Goal: Information Seeking & Learning: Understand process/instructions

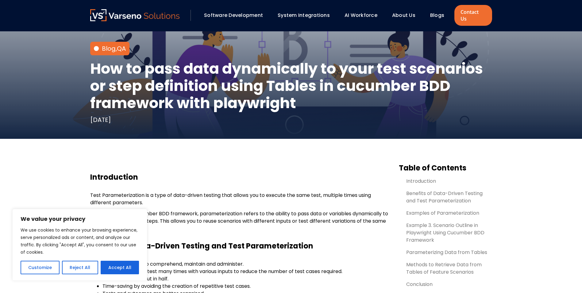
scroll to position [215, 0]
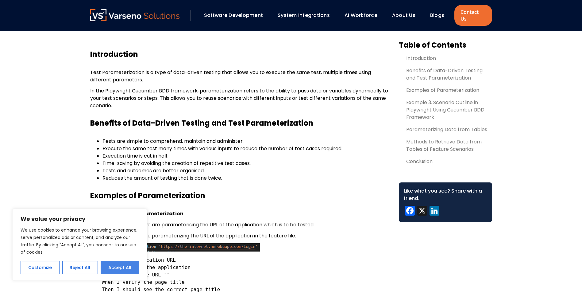
click at [124, 269] on button "Accept All" at bounding box center [120, 266] width 38 height 13
checkbox input "true"
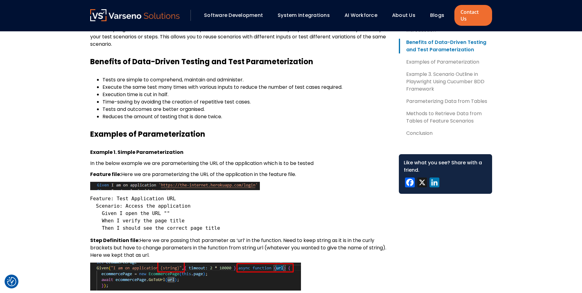
scroll to position [337, 0]
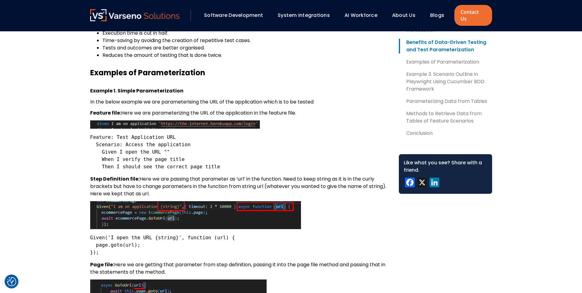
click at [346, 175] on p "Step Definition file: Here we are passing that parameter as ‘url’ in the functi…" at bounding box center [239, 186] width 299 height 22
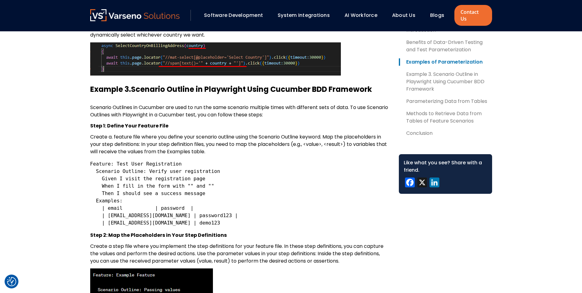
scroll to position [797, 0]
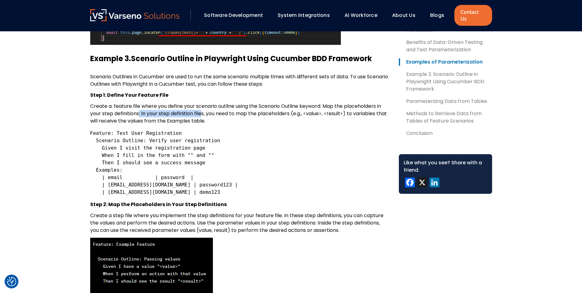
drag, startPoint x: 139, startPoint y: 106, endPoint x: 204, endPoint y: 108, distance: 65.4
click at [204, 108] on p "Create a. feature file where you define your scenario outline using the Scenari…" at bounding box center [239, 113] width 299 height 22
drag, startPoint x: 204, startPoint y: 108, endPoint x: 223, endPoint y: 108, distance: 18.7
click at [223, 108] on p "Create a. feature file where you define your scenario outline using the Scenari…" at bounding box center [239, 113] width 299 height 22
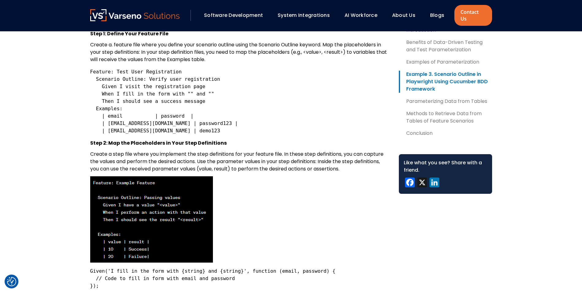
scroll to position [828, 0]
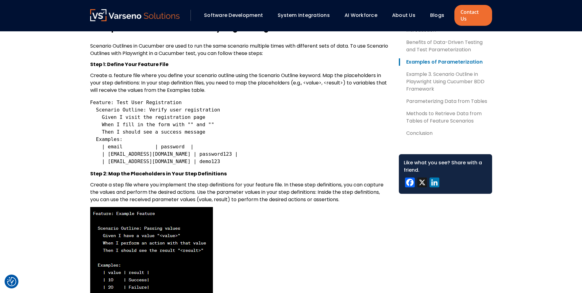
click at [265, 172] on div "Example 3. Scenario Outline in Playwright Using Cucumber BDD Framework Scenario…" at bounding box center [239, 261] width 299 height 476
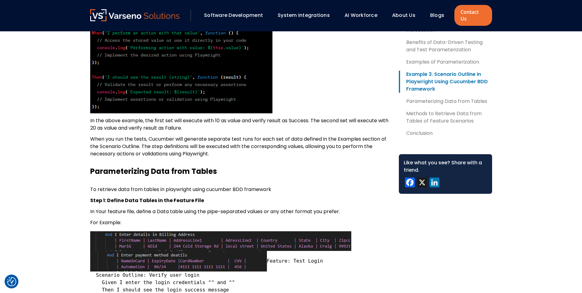
scroll to position [1227, 0]
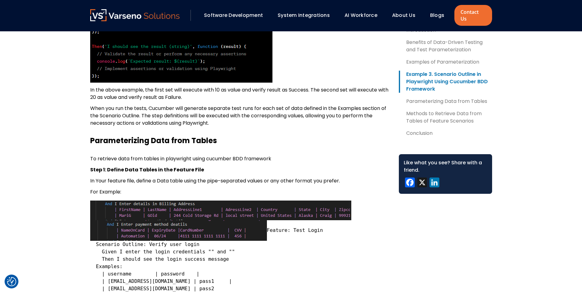
click at [255, 247] on pre "Feature: Test Login Scenario Outline: Verify user login Given I enter the login…" at bounding box center [239, 246] width 299 height 92
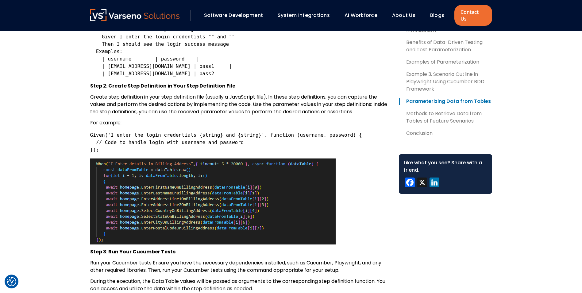
scroll to position [1319, 0]
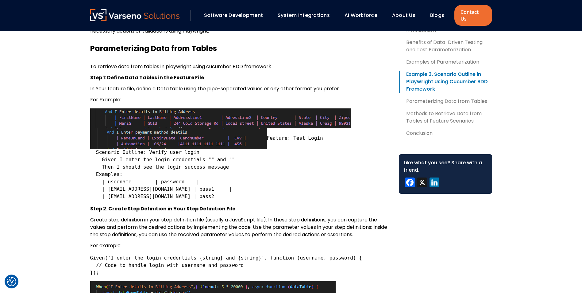
click at [200, 44] on h3 "Parameterizing Data from Tables" at bounding box center [239, 48] width 299 height 9
copy h3 "Tables"
